Goal: Transaction & Acquisition: Subscribe to service/newsletter

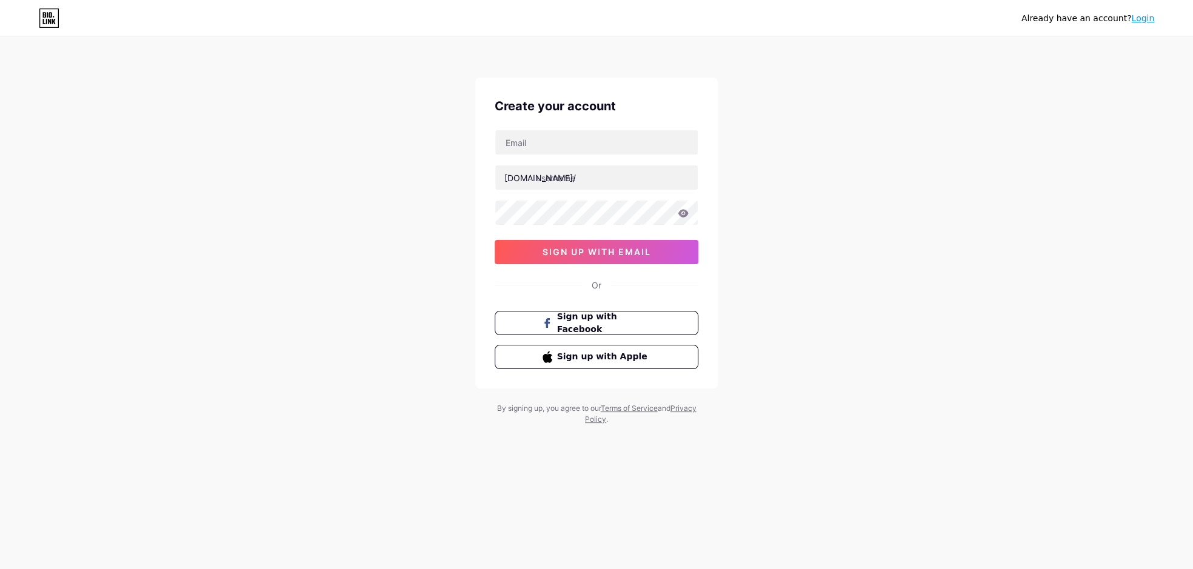
click at [564, 127] on div "Create your account [DOMAIN_NAME]/ sign up with email Or Sign up with Facebook …" at bounding box center [596, 233] width 243 height 311
click at [564, 135] on input "text" at bounding box center [596, 142] width 203 height 24
type input "[EMAIL_ADDRESS][DOMAIN_NAME]"
click at [566, 177] on input "text" at bounding box center [596, 178] width 203 height 24
paste input "https//[DOMAIN_NAME]/"
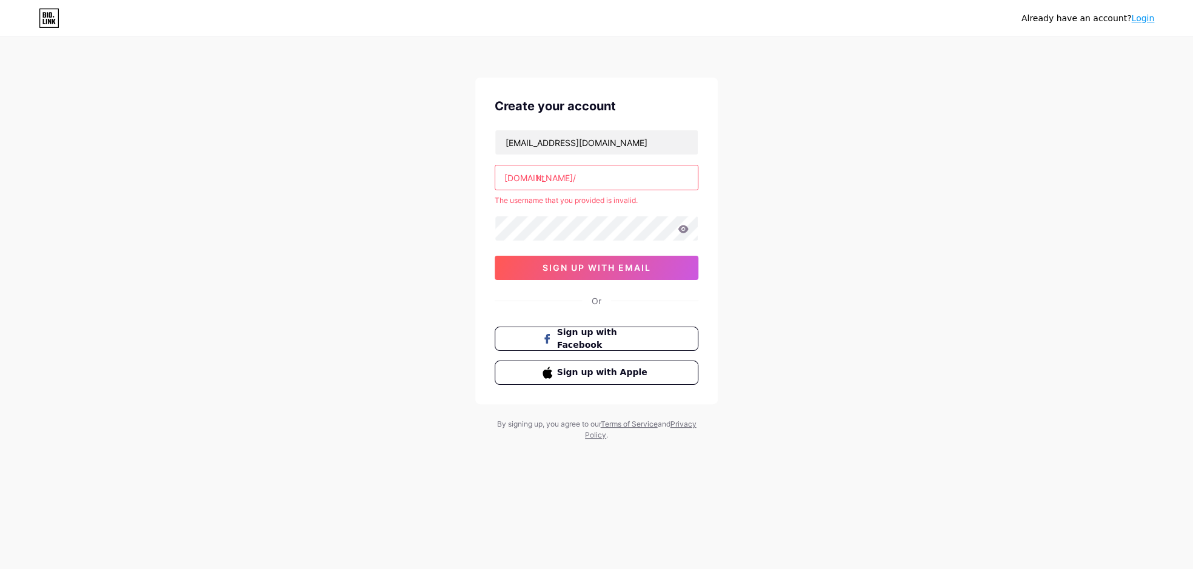
type input "h"
paste input "scentsofelegance"
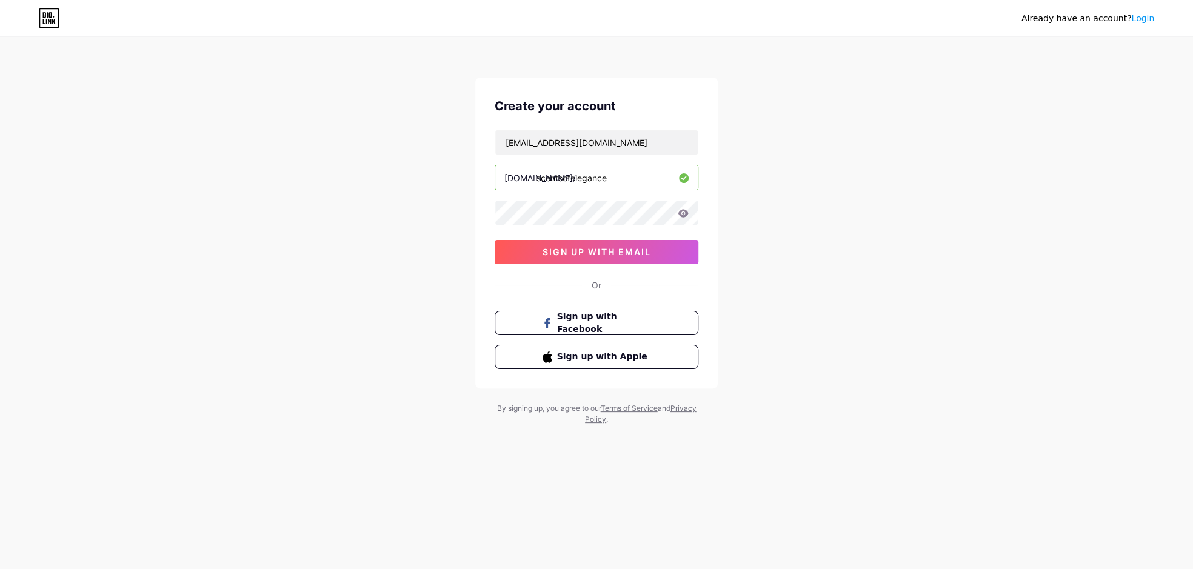
type input "scentsofelegance"
click at [623, 255] on span "sign up with email" at bounding box center [597, 252] width 109 height 10
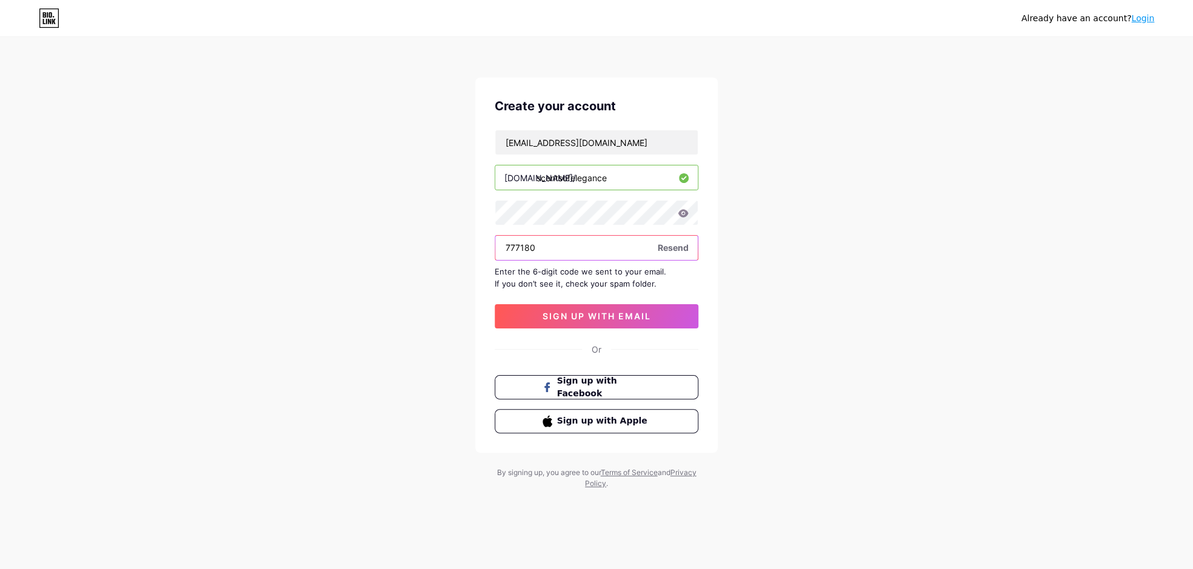
type input "777180"
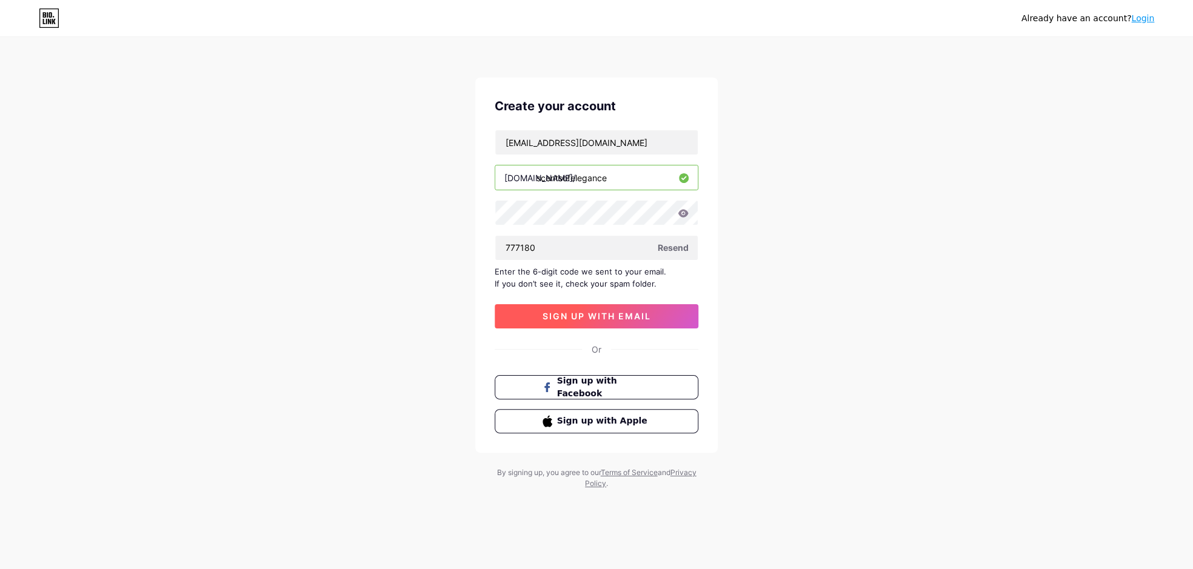
click at [565, 312] on span "sign up with email" at bounding box center [597, 316] width 109 height 10
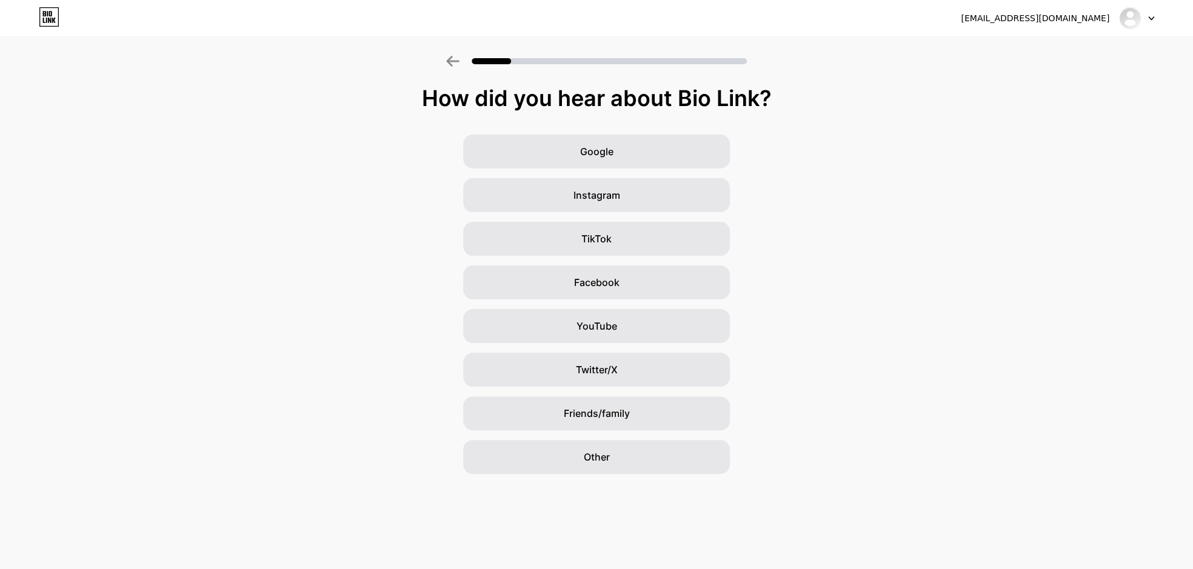
click at [421, 162] on div "Google Instagram TikTok Facebook YouTube Twitter/X Friends/family Other" at bounding box center [596, 305] width 1193 height 340
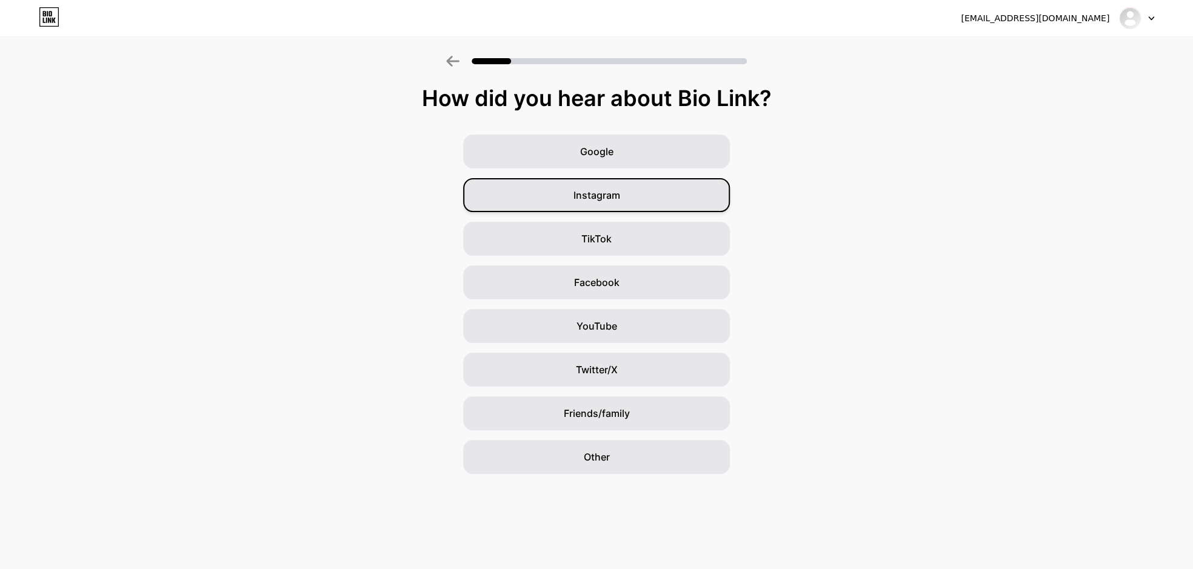
click at [616, 202] on span "Instagram" at bounding box center [597, 195] width 47 height 15
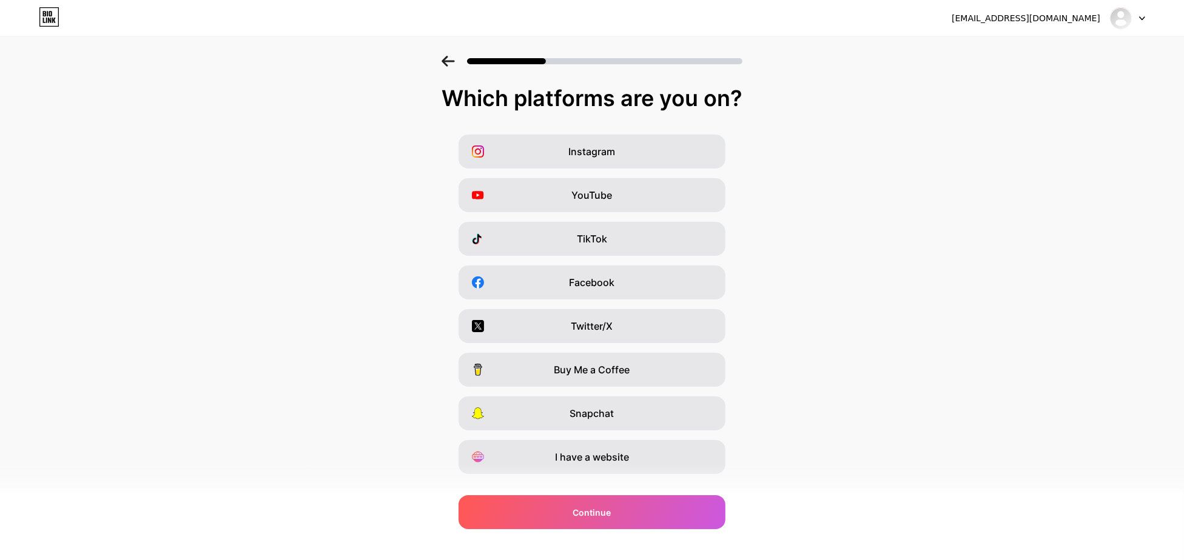
click at [449, 63] on icon at bounding box center [447, 61] width 13 height 11
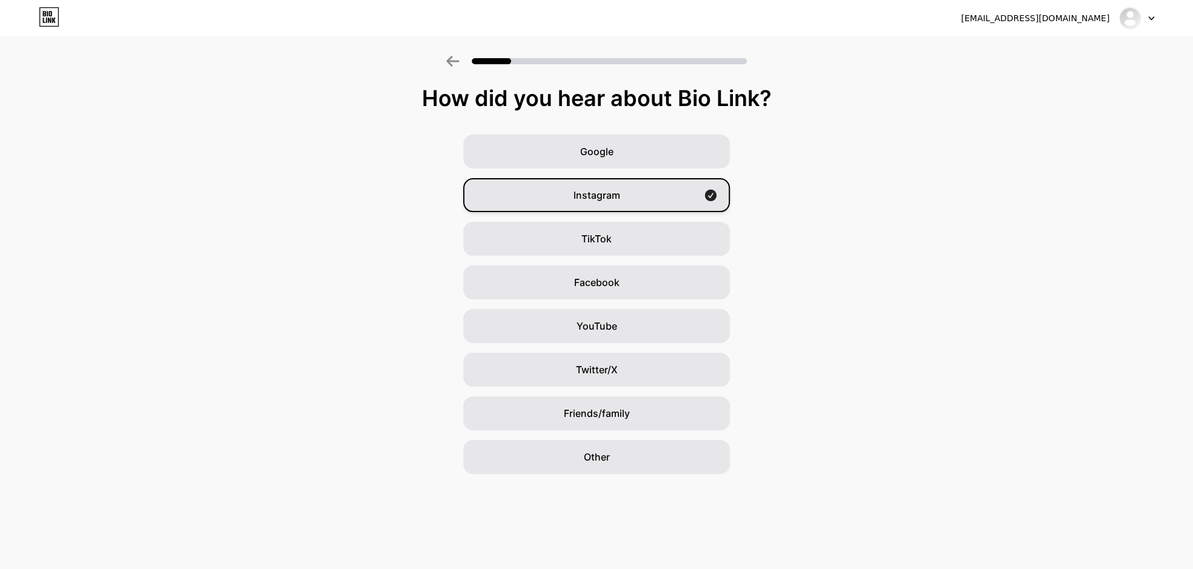
click at [658, 207] on div "Instagram" at bounding box center [596, 195] width 267 height 34
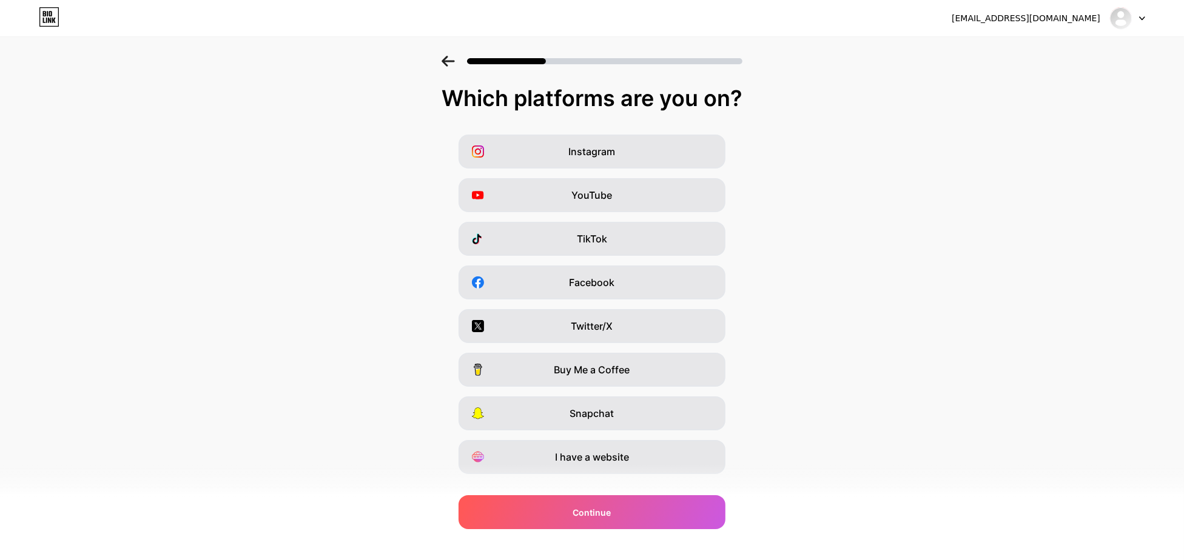
click at [460, 64] on div at bounding box center [591, 61] width 301 height 11
click at [449, 58] on icon at bounding box center [447, 61] width 13 height 11
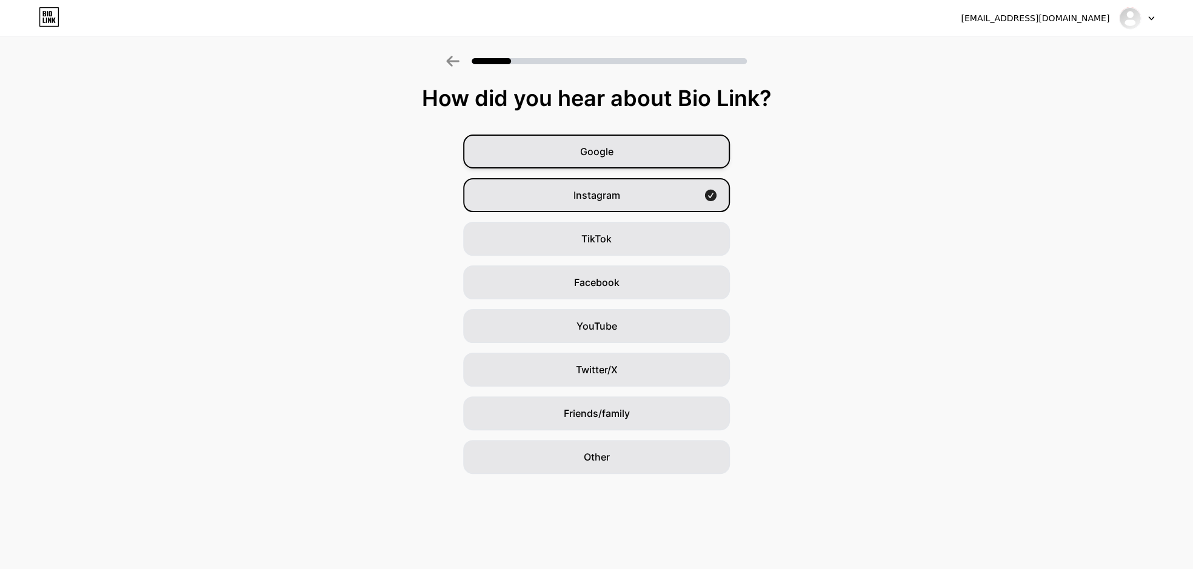
click at [601, 147] on span "Google" at bounding box center [596, 151] width 33 height 15
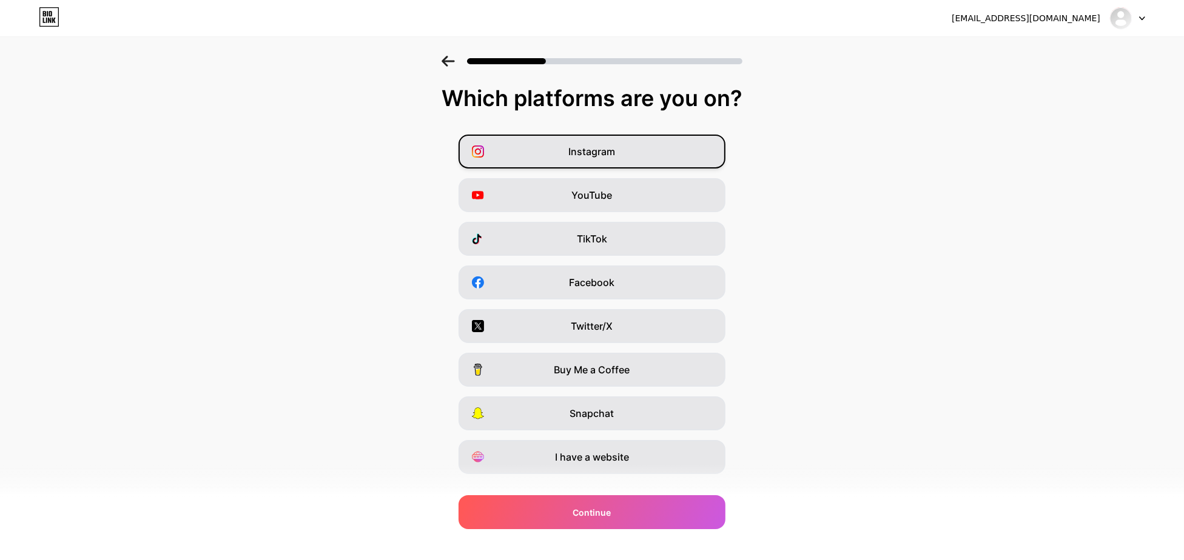
click at [621, 159] on div "Instagram" at bounding box center [591, 152] width 267 height 34
click at [626, 234] on div "TikTok" at bounding box center [591, 239] width 267 height 34
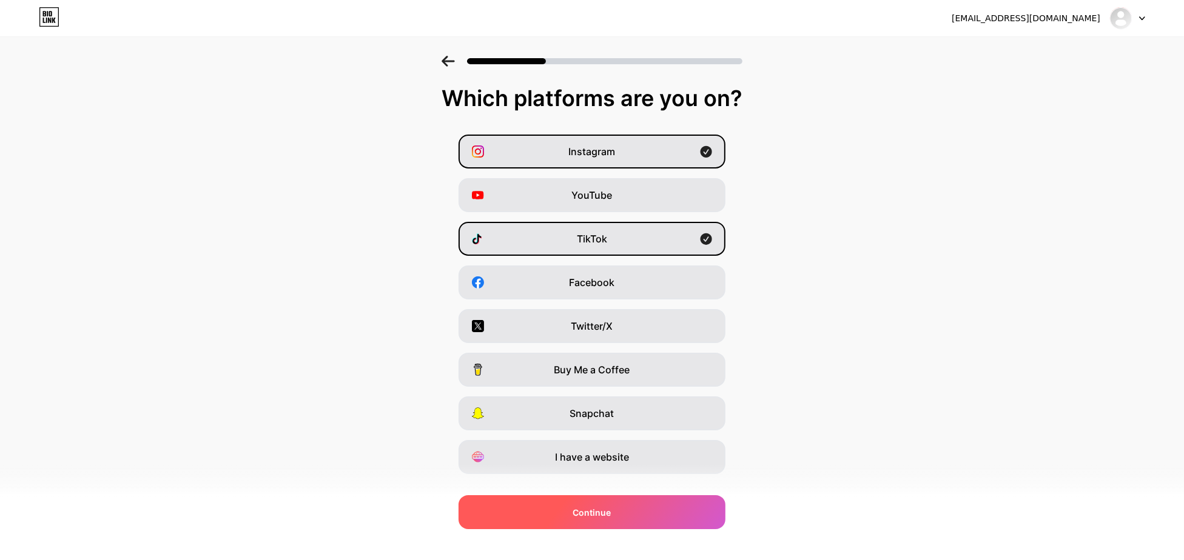
click at [632, 506] on div "Continue" at bounding box center [591, 512] width 267 height 34
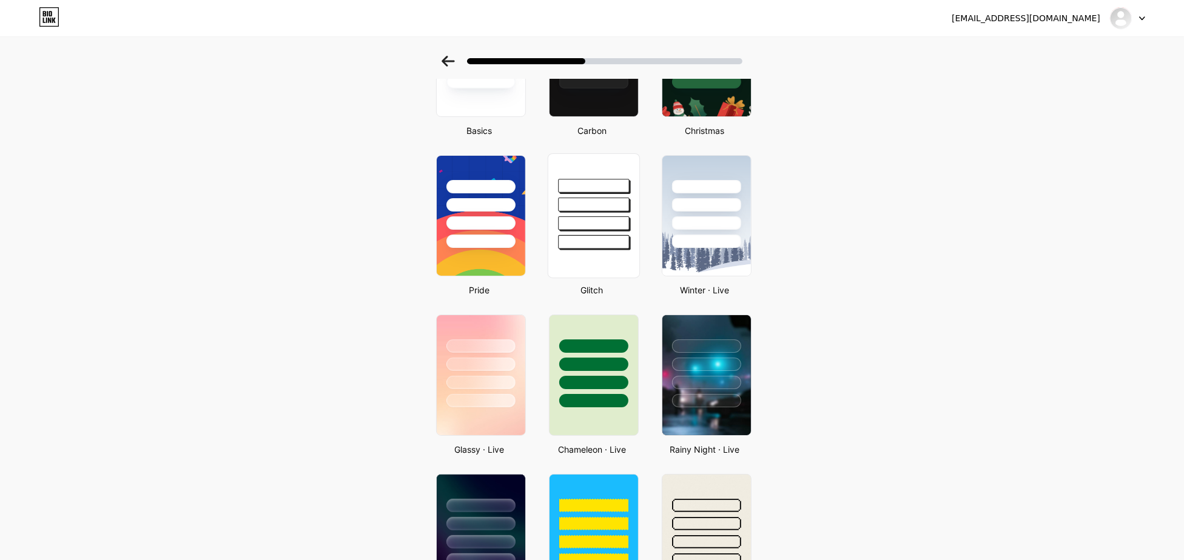
scroll to position [142, 0]
click at [483, 366] on div at bounding box center [480, 364] width 71 height 14
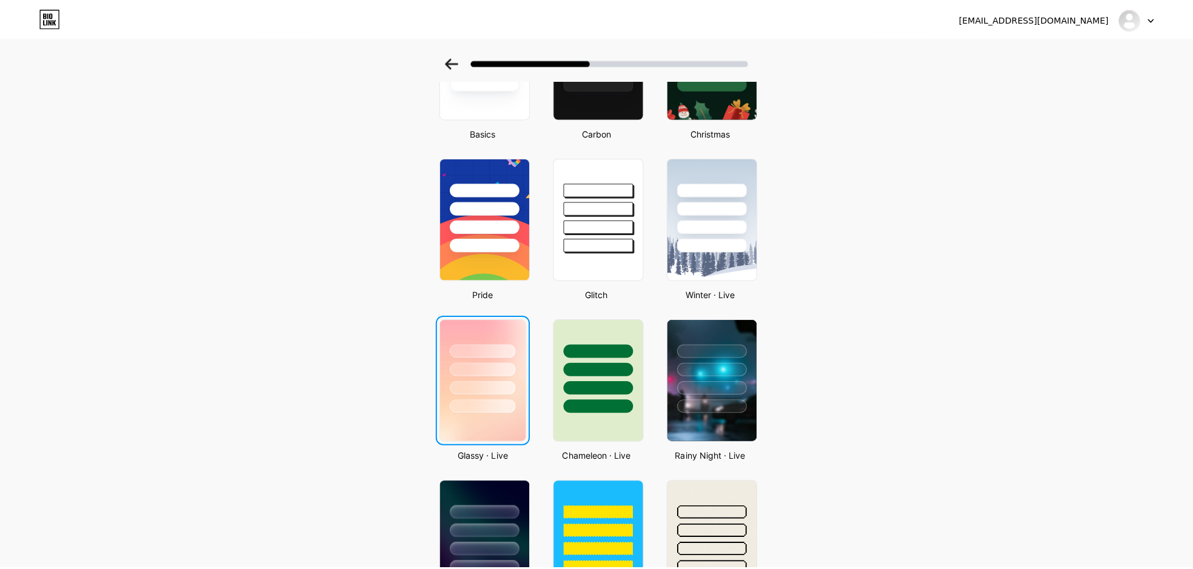
scroll to position [0, 0]
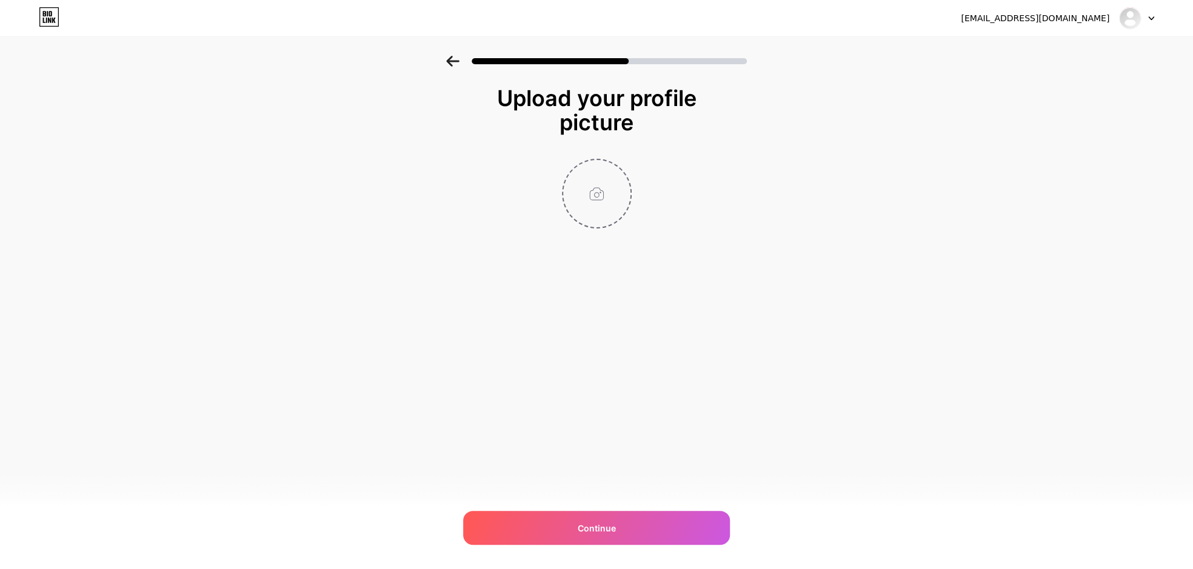
click at [591, 206] on input "file" at bounding box center [596, 193] width 67 height 67
click at [611, 186] on input "file" at bounding box center [596, 193] width 67 height 67
type input "C:\fakepath\2c262fa2f6fdc574f40f96e1fb99fd12~tplv-tiktokx-cropcenter_1080_1080.…"
click at [620, 169] on circle at bounding box center [624, 167] width 13 height 13
click at [595, 201] on input "file" at bounding box center [596, 193] width 67 height 67
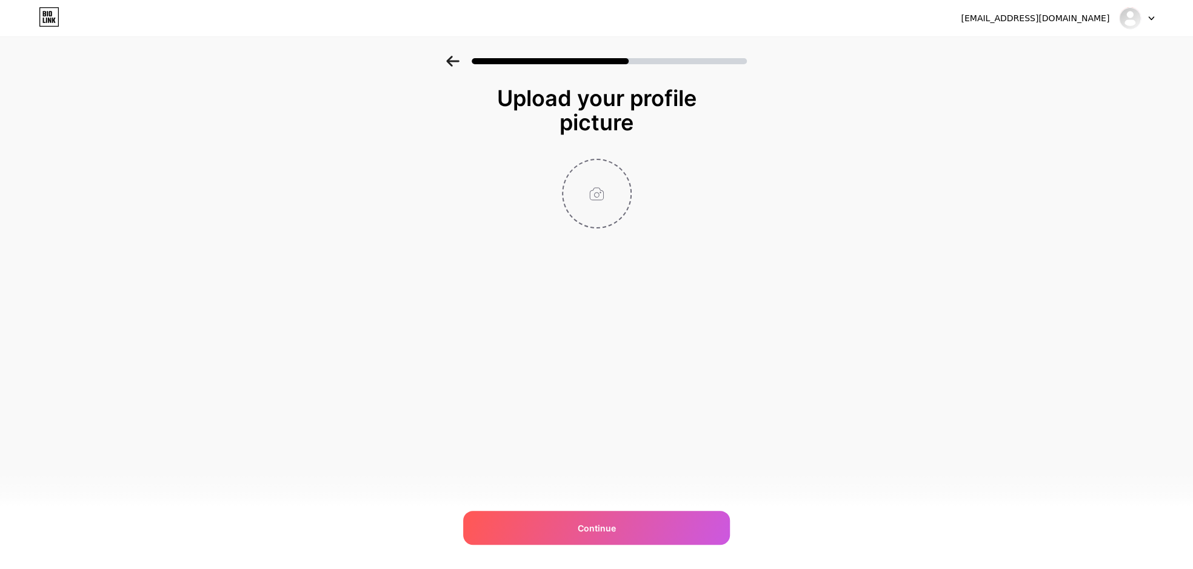
type input "C:\fakepath\2c262fa2f6fdc574f40f96e1fb99fd12~tplv-tiktokx-cropcenter_1080_1080.…"
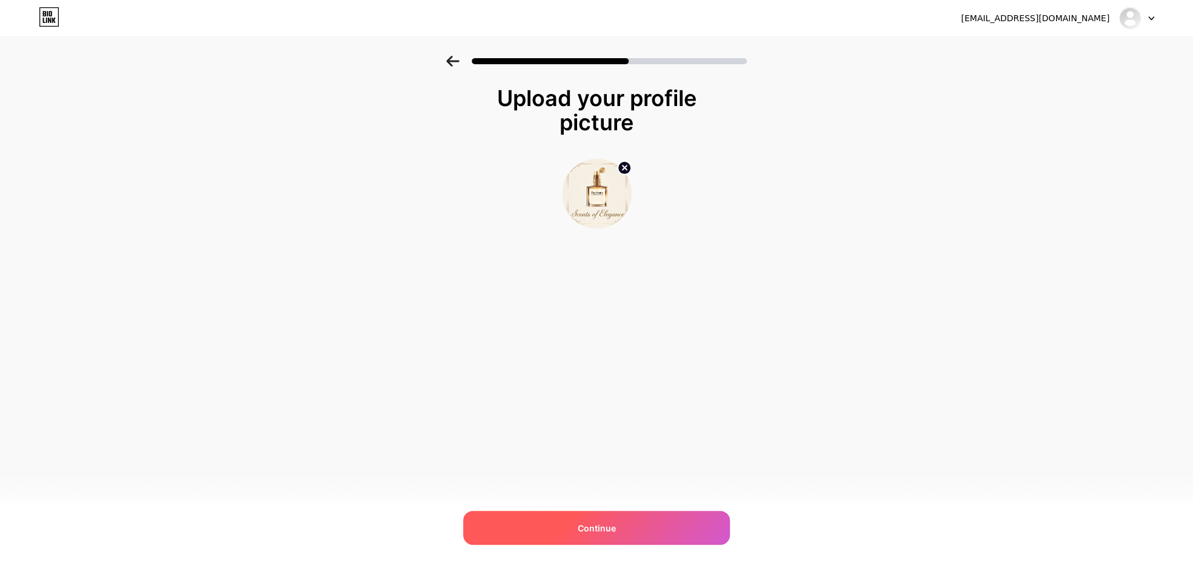
click at [593, 531] on span "Continue" at bounding box center [597, 528] width 38 height 13
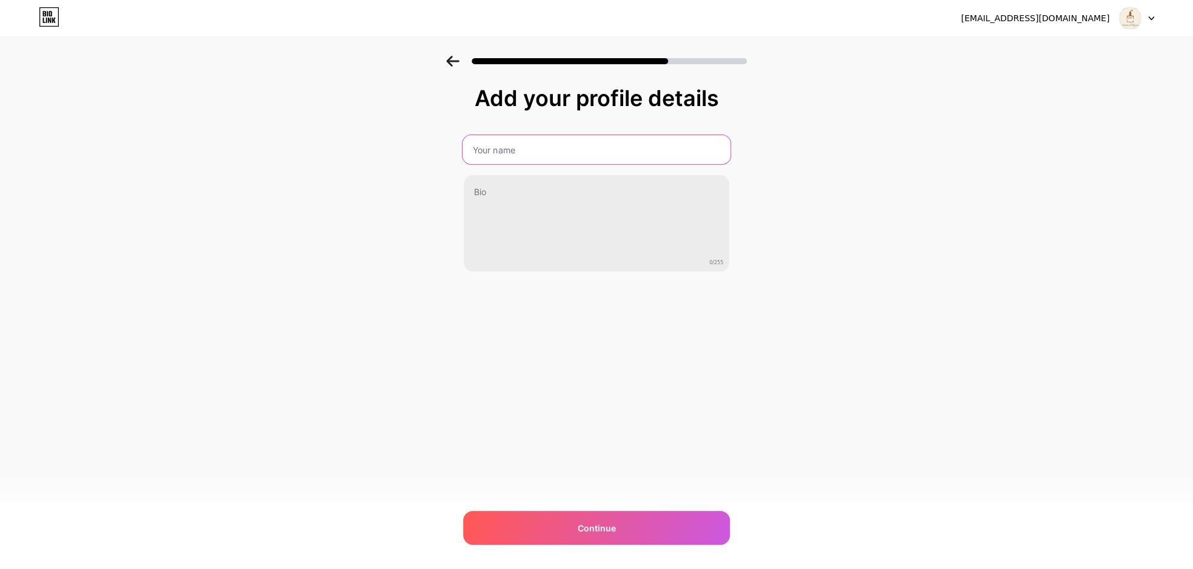
click at [558, 161] on input "text" at bounding box center [597, 149] width 268 height 29
paste input "Scents of elegance"
type input "Scents of elegance"
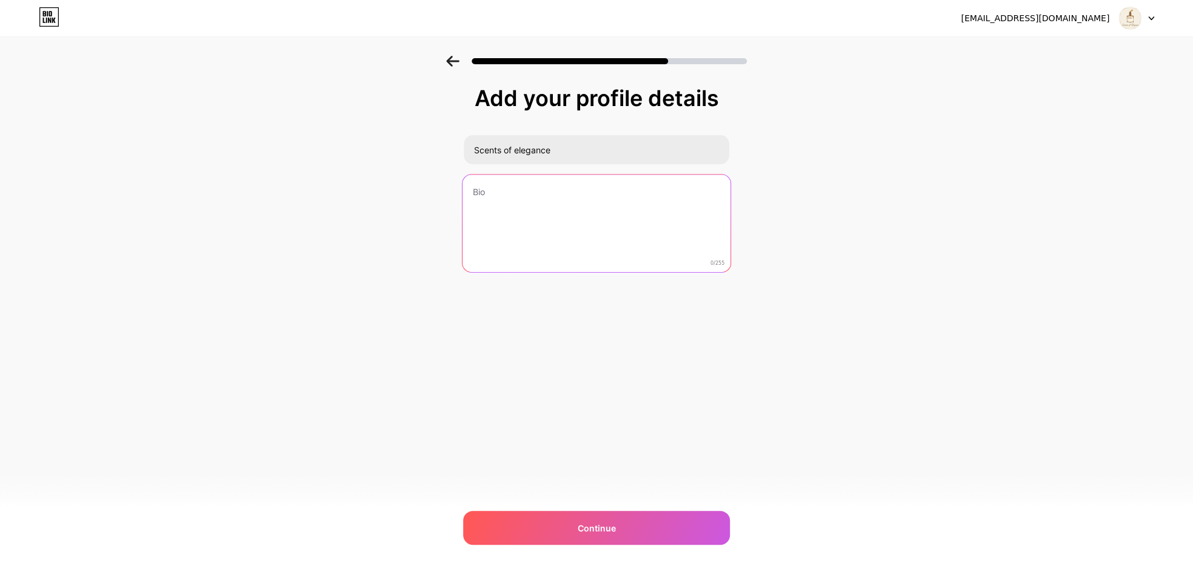
click at [529, 199] on textarea at bounding box center [597, 224] width 268 height 99
paste textarea "Exquisite Scents Curated for Him & Her"
type textarea "Exquisite Scents Curated for Him & Her"
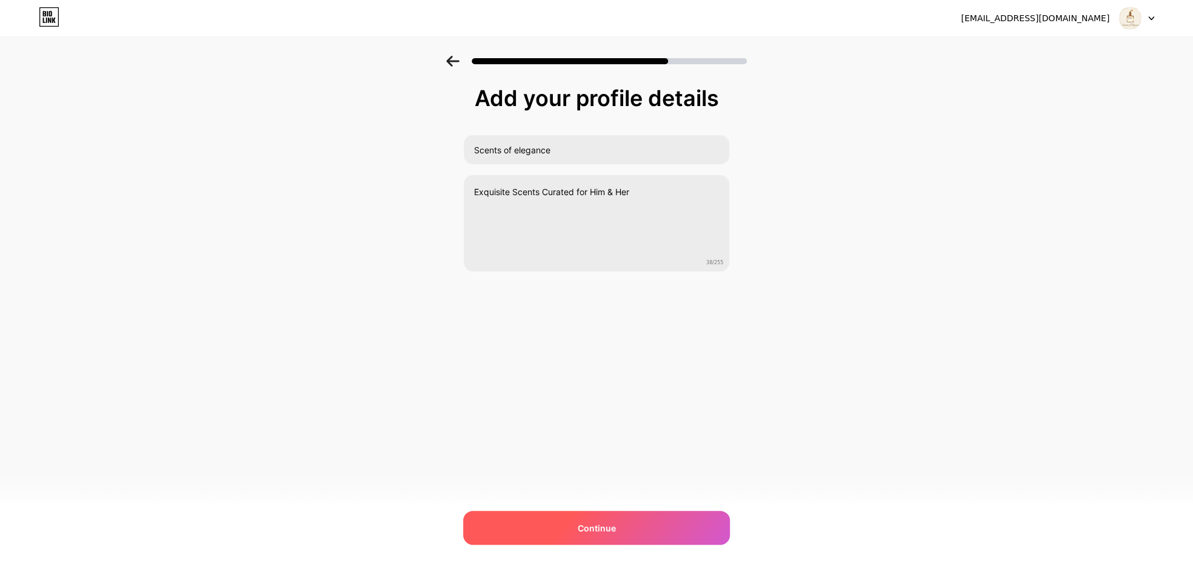
click at [600, 531] on span "Continue" at bounding box center [597, 528] width 38 height 13
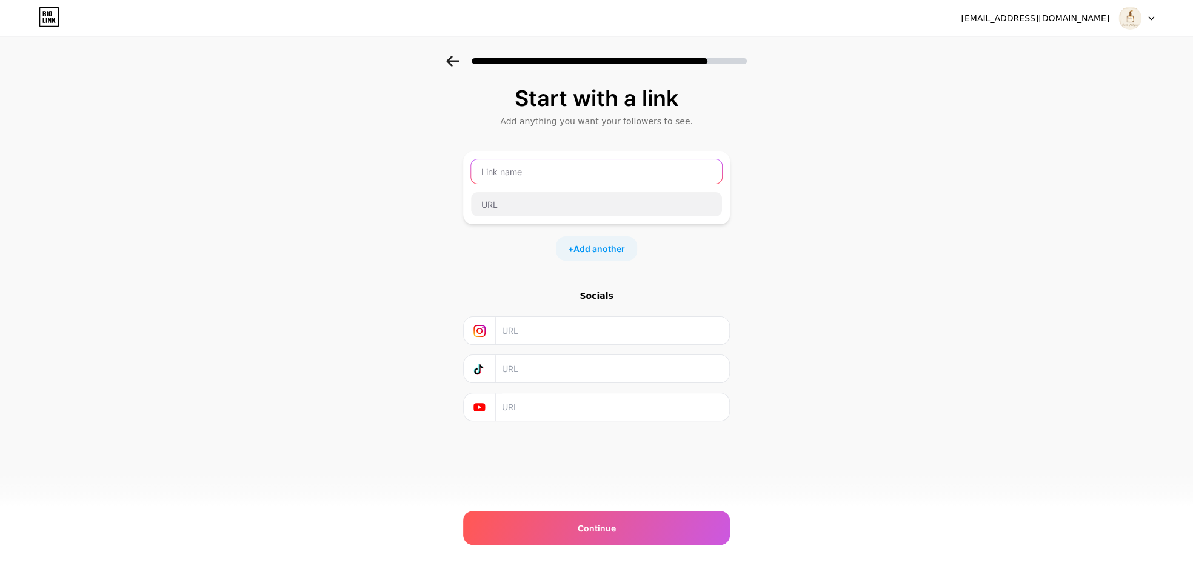
click at [528, 168] on input "text" at bounding box center [596, 171] width 251 height 24
click at [520, 338] on input "text" at bounding box center [612, 330] width 220 height 27
click at [543, 366] on input "text" at bounding box center [612, 368] width 220 height 27
paste input "[URL][DOMAIN_NAME]"
type input "[URL][DOMAIN_NAME]"
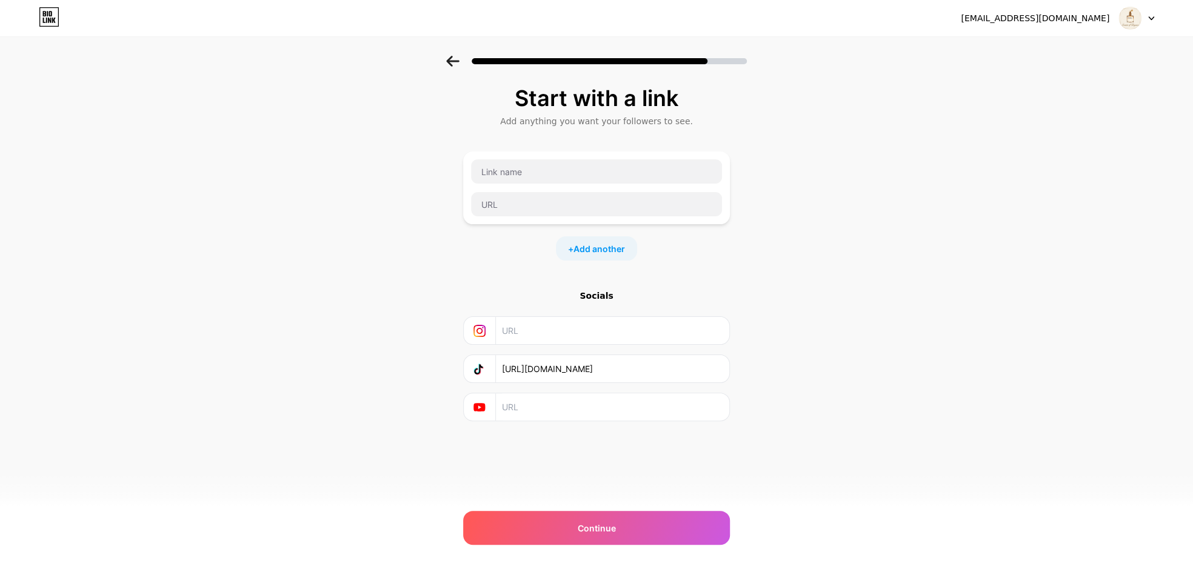
click at [523, 335] on input "text" at bounding box center [612, 330] width 220 height 27
paste input "[URL][DOMAIN_NAME]"
type input "[URL][DOMAIN_NAME]"
click at [523, 161] on input "text" at bounding box center [596, 171] width 251 height 24
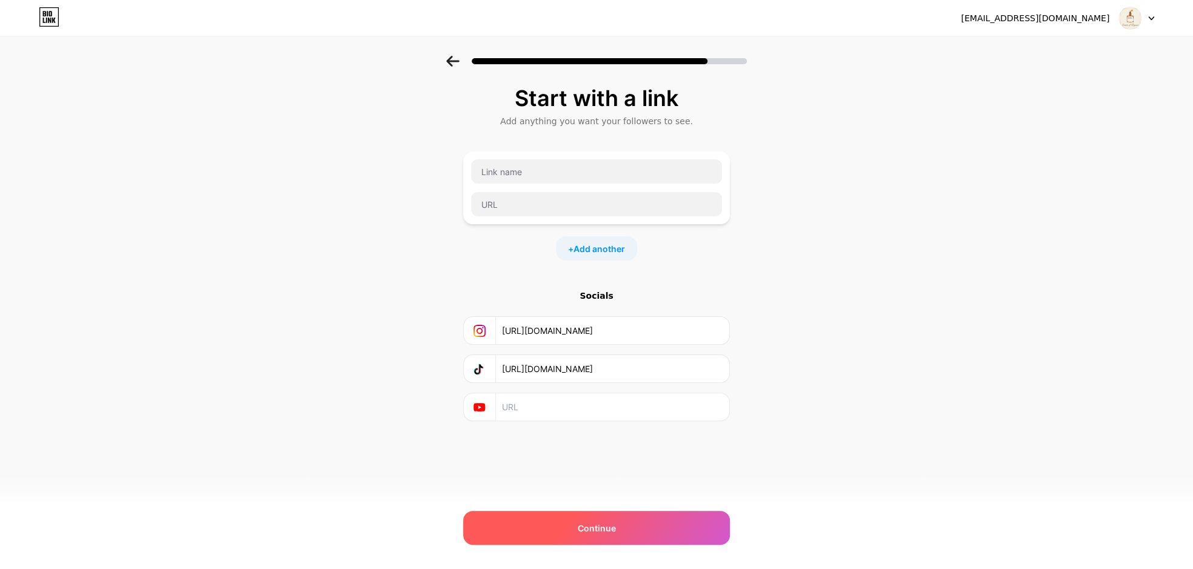
click at [578, 529] on span "Continue" at bounding box center [597, 528] width 38 height 13
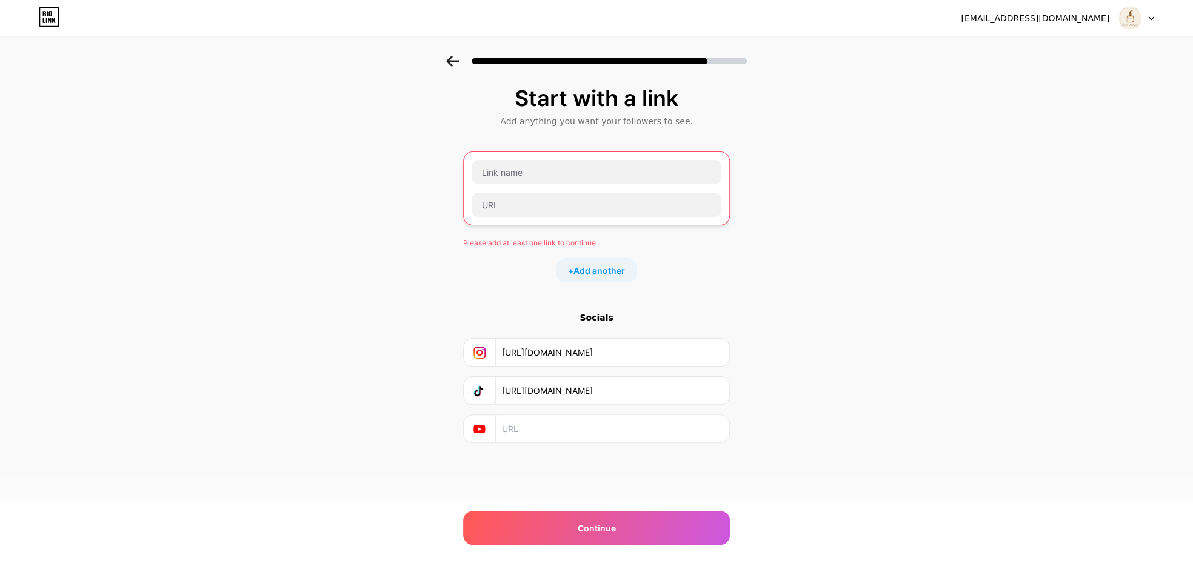
click at [478, 240] on div "Please add at least one link to continue" at bounding box center [596, 243] width 267 height 11
click at [412, 270] on div "Start with a link Add anything you want your followers to see. Please add at le…" at bounding box center [596, 280] width 1193 height 448
click at [525, 266] on div "+ Add another" at bounding box center [596, 270] width 267 height 24
click at [524, 166] on input "text" at bounding box center [597, 172] width 250 height 24
drag, startPoint x: 474, startPoint y: 213, endPoint x: 433, endPoint y: 231, distance: 44.3
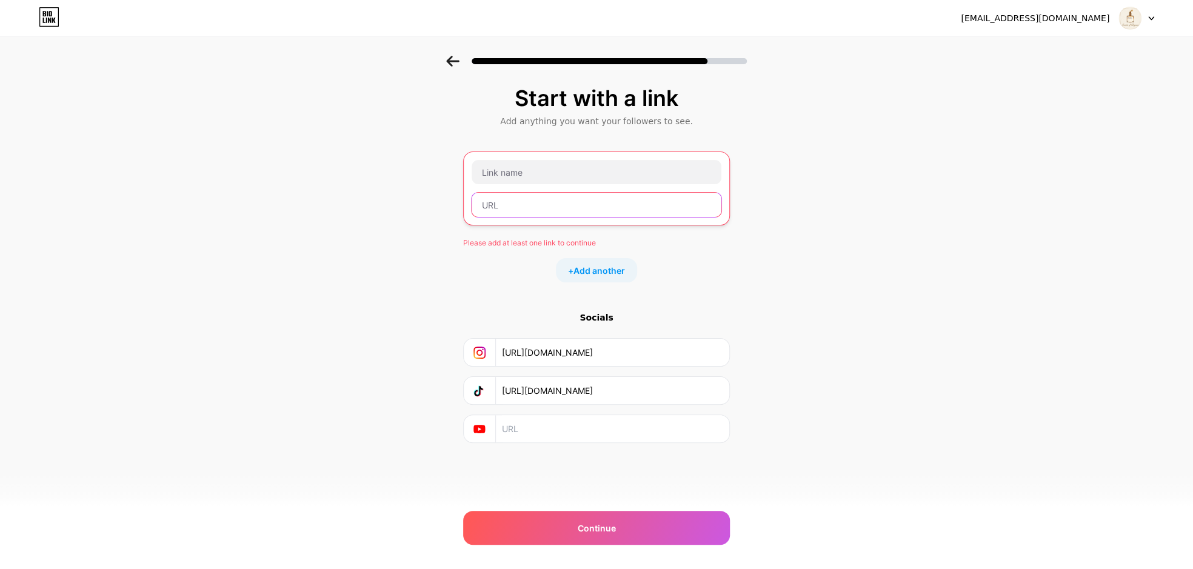
click at [433, 231] on div "Start with a link Add anything you want your followers to see. Please add at le…" at bounding box center [596, 280] width 1193 height 448
click at [521, 211] on input "text" at bounding box center [597, 205] width 250 height 24
click at [504, 165] on input "text" at bounding box center [597, 172] width 250 height 24
click at [546, 361] on input "[URL][DOMAIN_NAME]" at bounding box center [612, 352] width 220 height 27
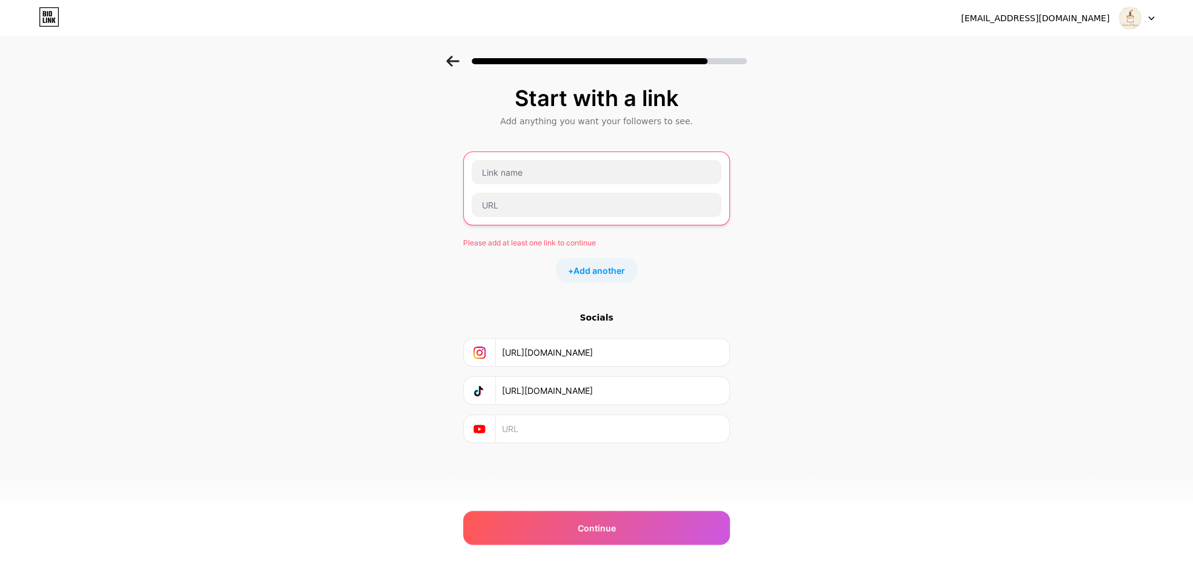
click at [567, 387] on input "[URL][DOMAIN_NAME]" at bounding box center [612, 390] width 220 height 27
click at [573, 342] on input "[URL][DOMAIN_NAME]" at bounding box center [612, 352] width 220 height 27
click at [520, 172] on input "text" at bounding box center [597, 172] width 250 height 24
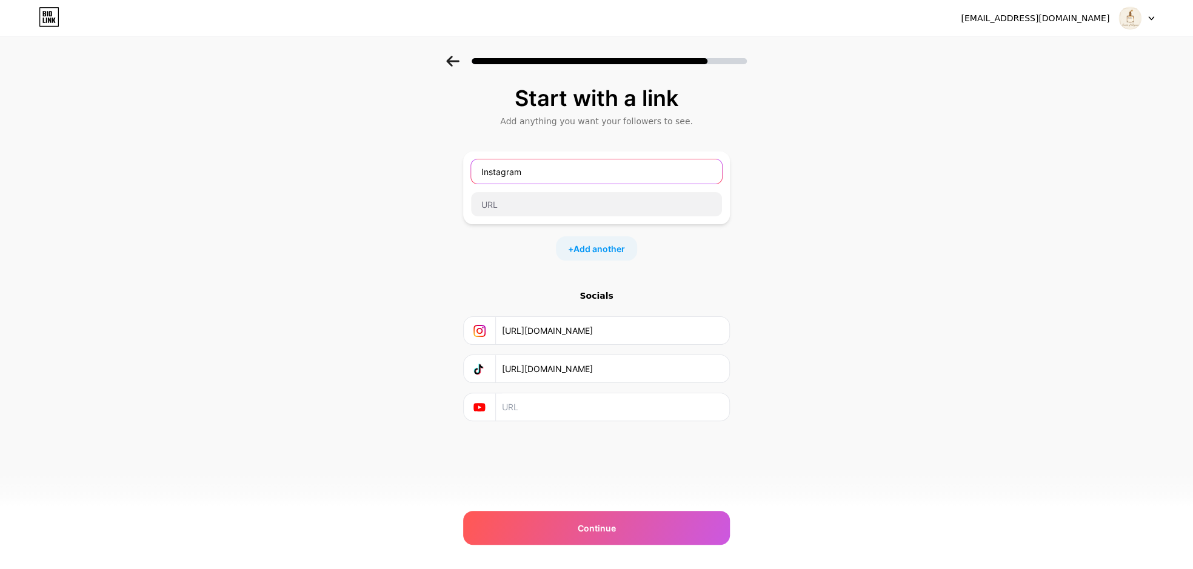
type input "Instagram"
click at [544, 329] on input "[URL][DOMAIN_NAME]" at bounding box center [612, 330] width 220 height 27
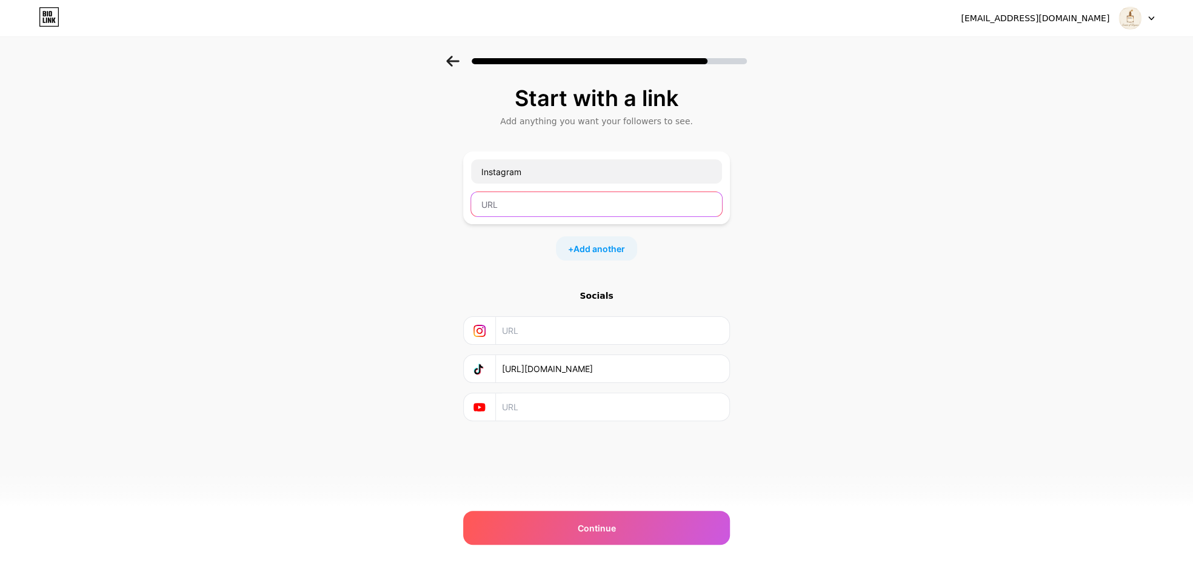
click at [532, 198] on input "text" at bounding box center [596, 204] width 251 height 24
paste input "[URL][DOMAIN_NAME]"
type input "[URL][DOMAIN_NAME]"
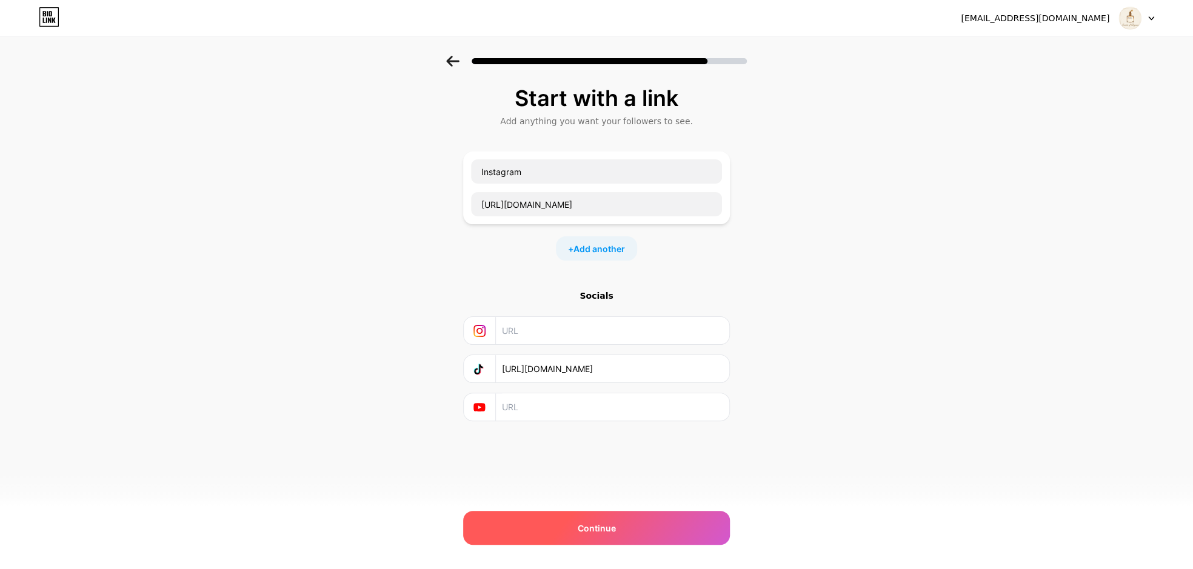
click at [597, 534] on span "Continue" at bounding box center [597, 528] width 38 height 13
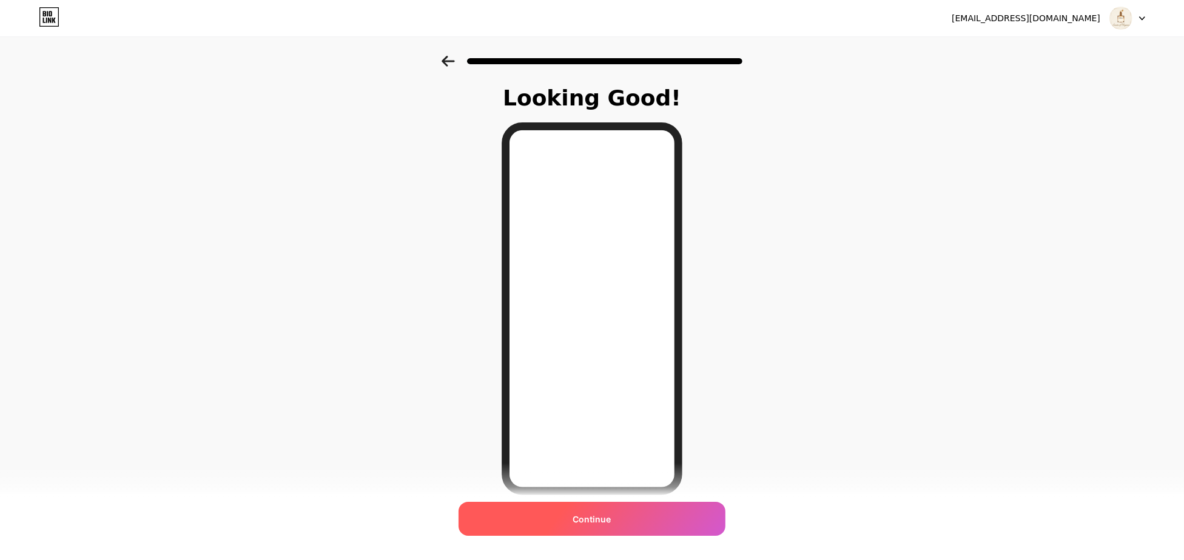
click at [602, 506] on div "Continue" at bounding box center [591, 519] width 267 height 34
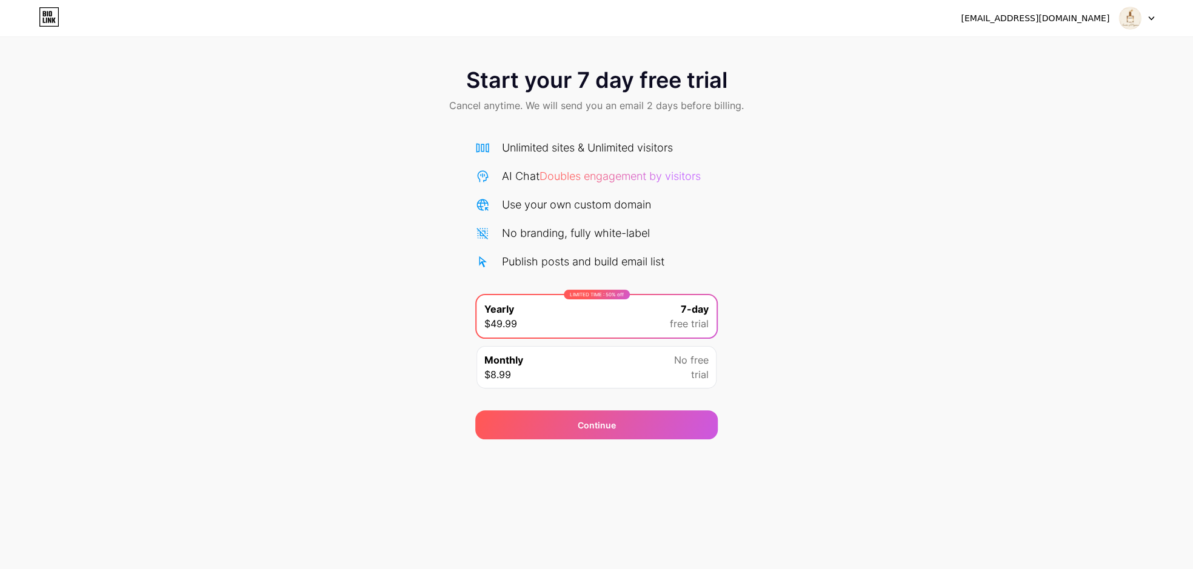
click at [1151, 19] on icon at bounding box center [1151, 18] width 5 height 3
click at [674, 369] on div "No free trial" at bounding box center [691, 367] width 35 height 29
click at [714, 333] on div "LIMITED TIME : 50% off Yearly $49.99 7-day free trial" at bounding box center [597, 316] width 240 height 42
click at [1125, 19] on img at bounding box center [1130, 18] width 23 height 23
click at [1028, 47] on li "Logout" at bounding box center [1078, 49] width 150 height 33
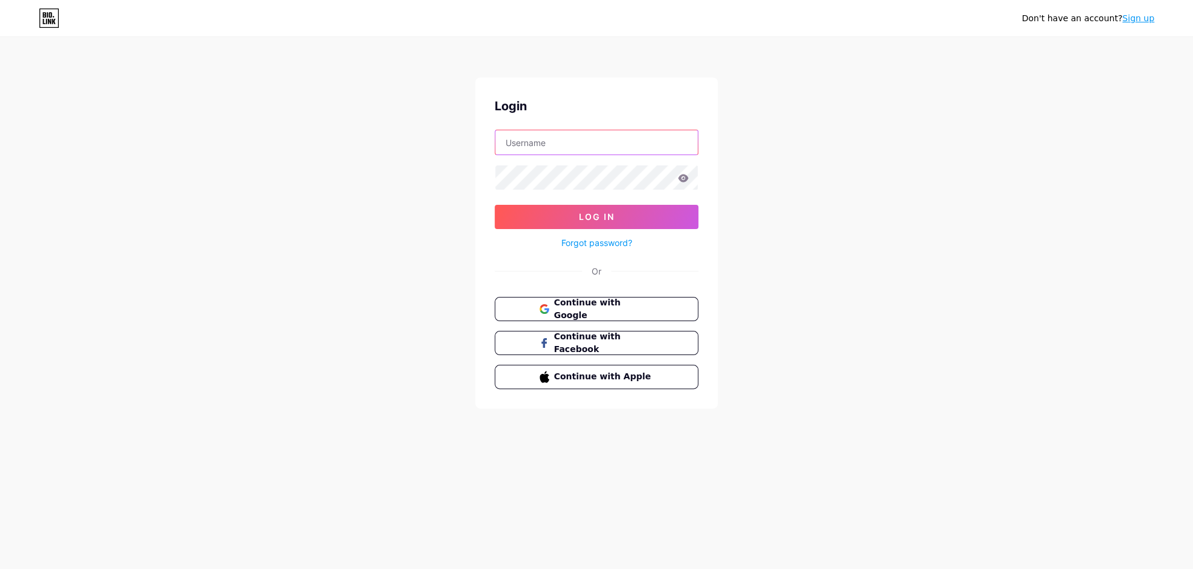
type input "[EMAIL_ADDRESS][DOMAIN_NAME]"
